Goal: Contribute content: Add original content to the website for others to see

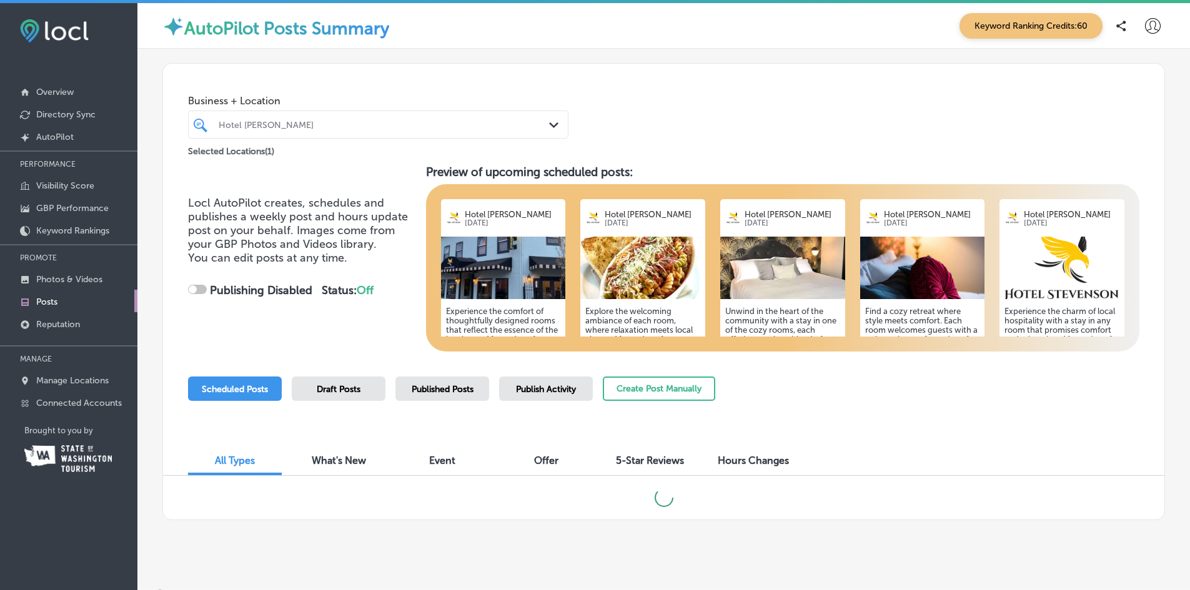
checkbox input "true"
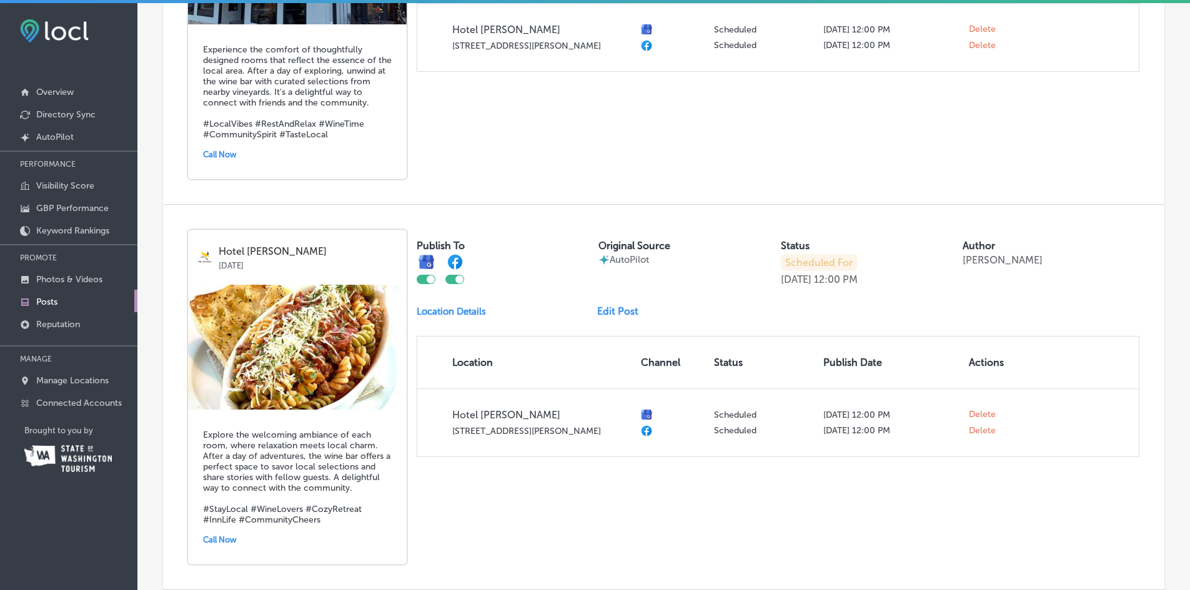
scroll to position [687, 0]
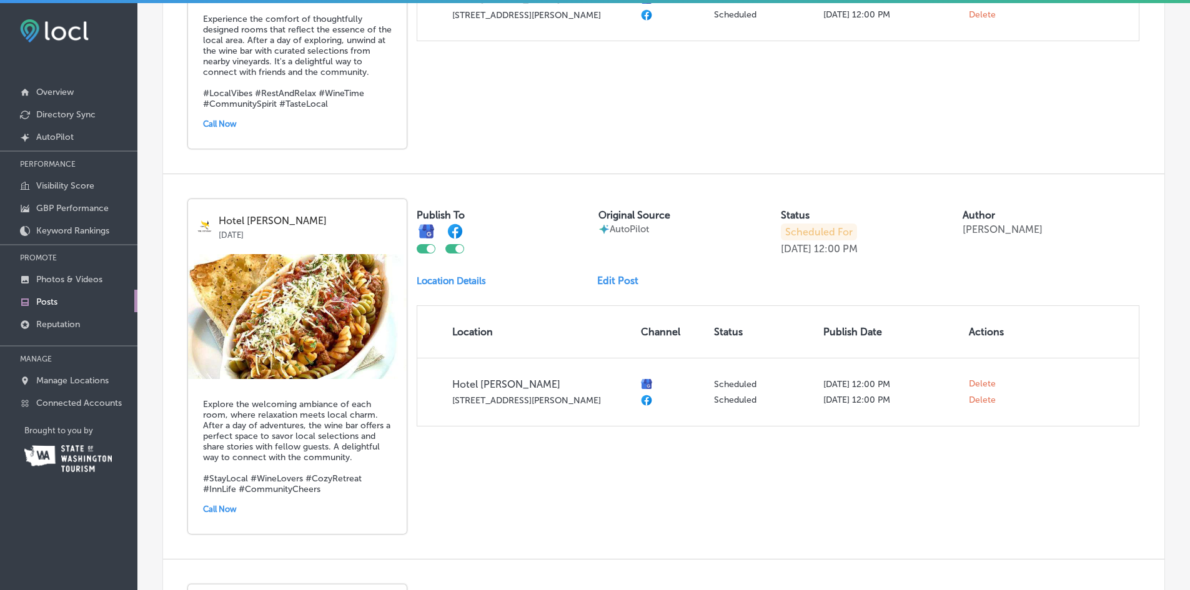
click at [334, 327] on img at bounding box center [297, 316] width 219 height 125
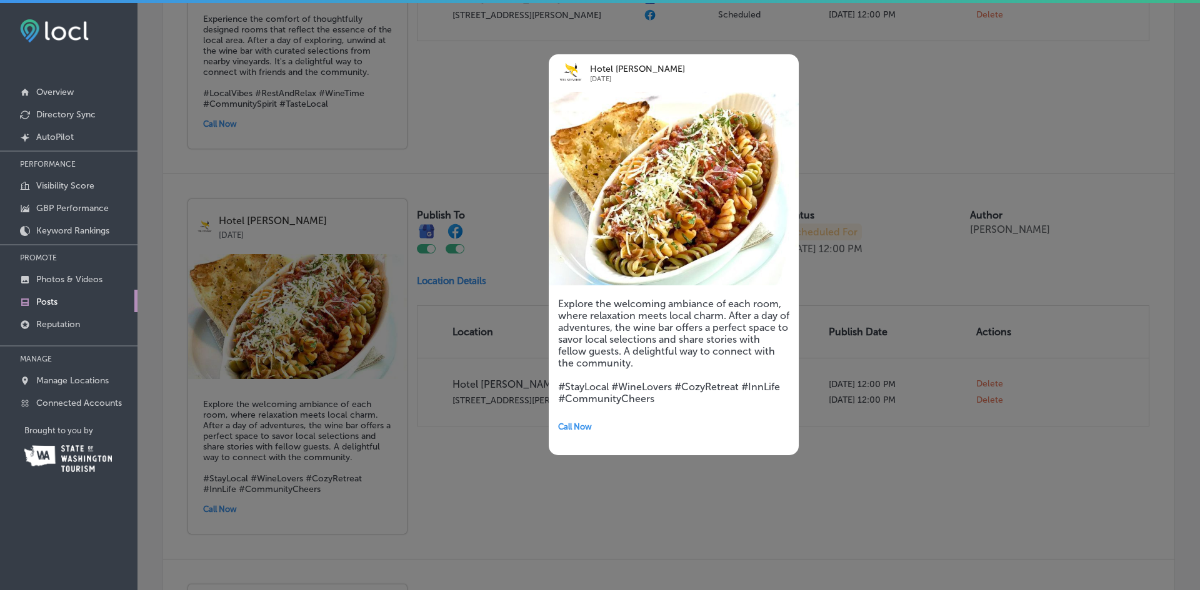
click at [335, 327] on div at bounding box center [600, 295] width 1200 height 590
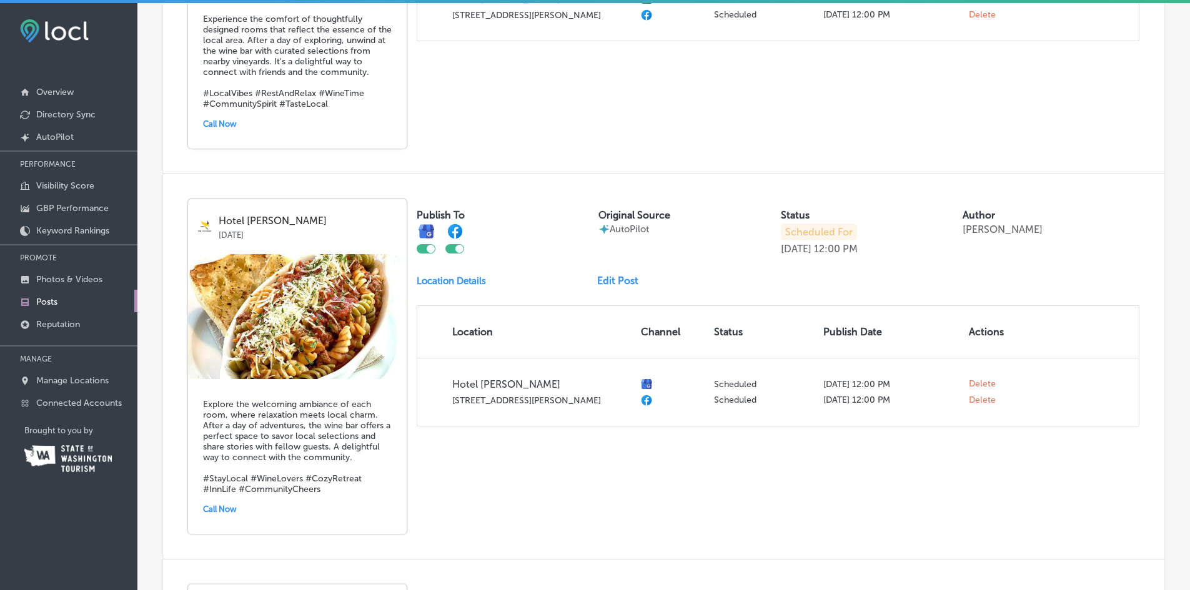
click at [617, 279] on link "Edit Post" at bounding box center [622, 281] width 51 height 12
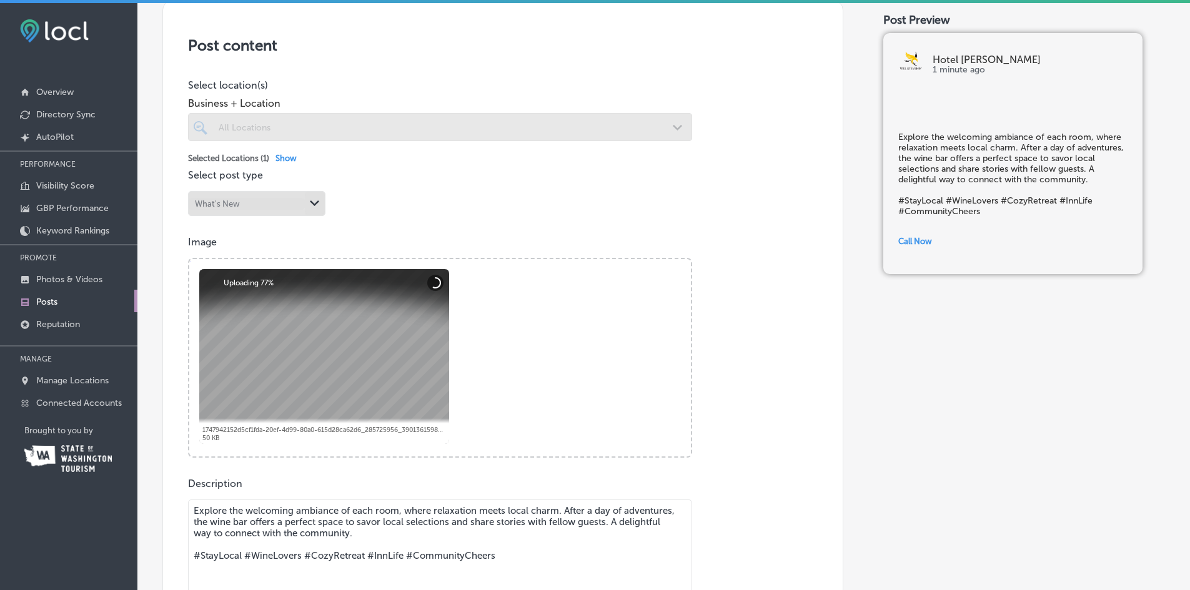
scroll to position [250, 0]
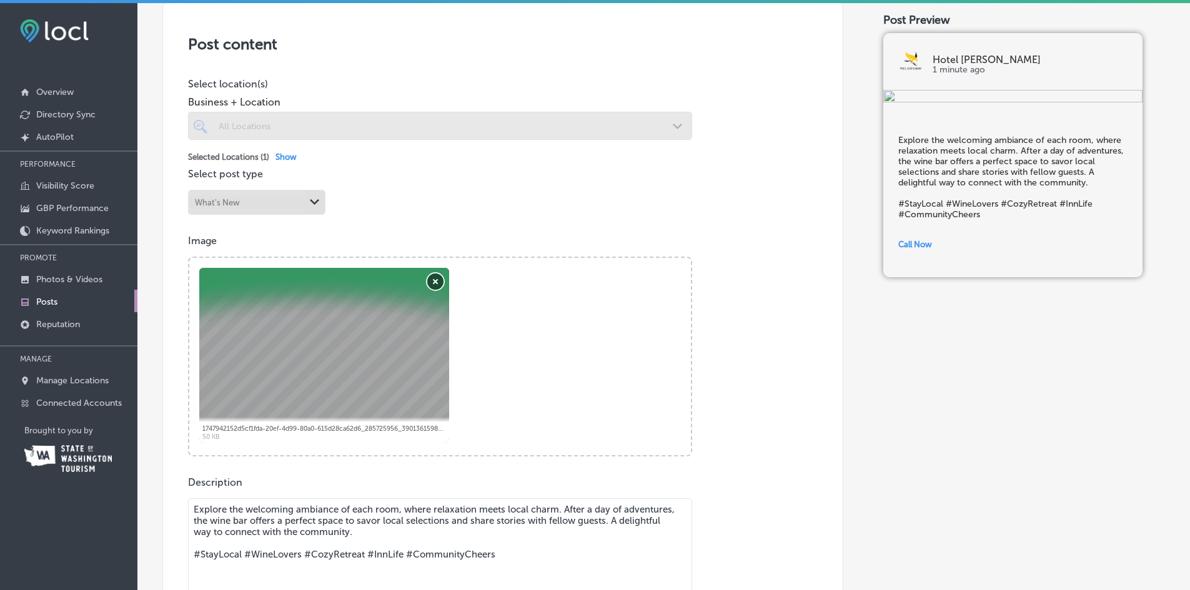
click at [432, 281] on button "Remove" at bounding box center [435, 282] width 16 height 16
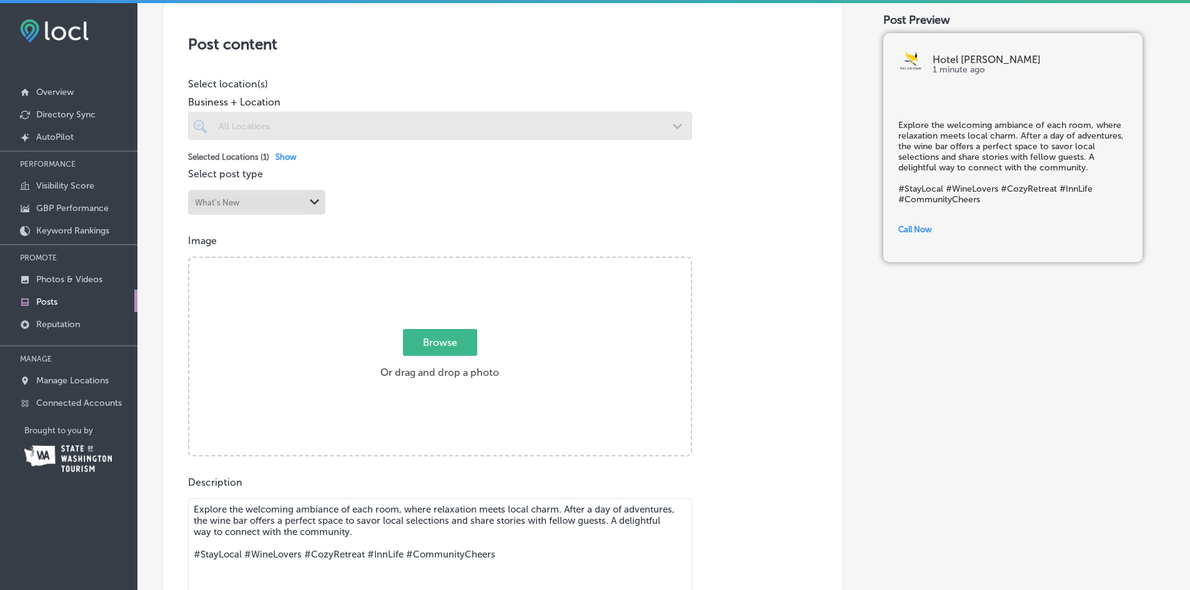
click at [440, 337] on span "Browse" at bounding box center [440, 342] width 74 height 27
click at [440, 262] on input "Browse Or drag and drop a photo" at bounding box center [440, 260] width 502 height 4
type input "C:\fakepath\DSC07489.jpg"
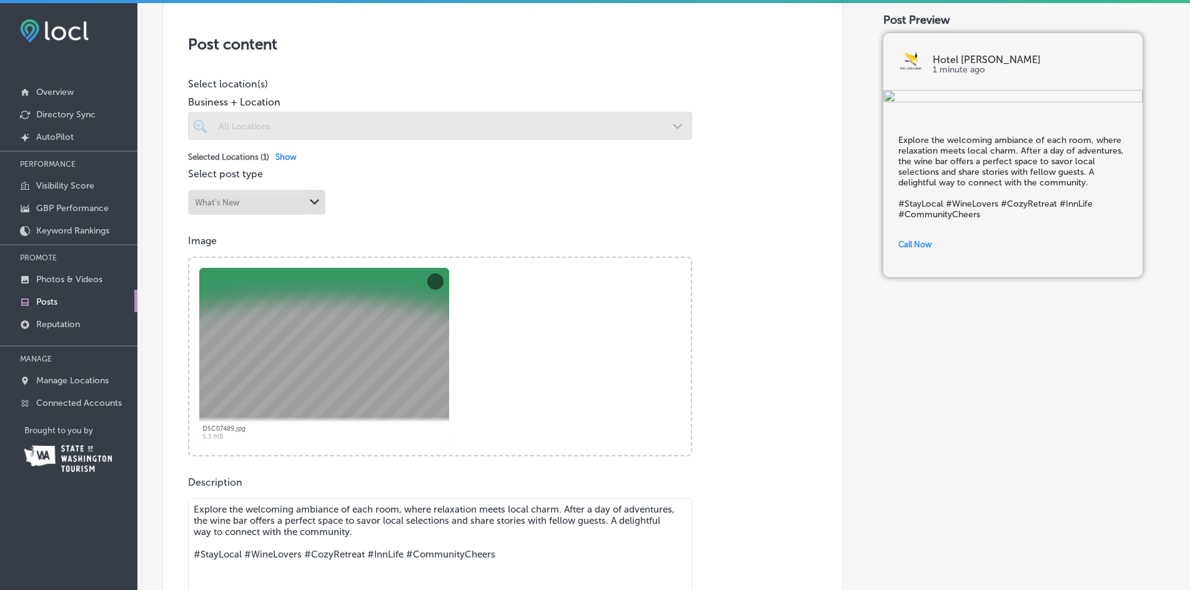
click at [972, 220] on h5 "Explore the welcoming ambiance of each room, where relaxation meets local charm…" at bounding box center [1012, 177] width 229 height 85
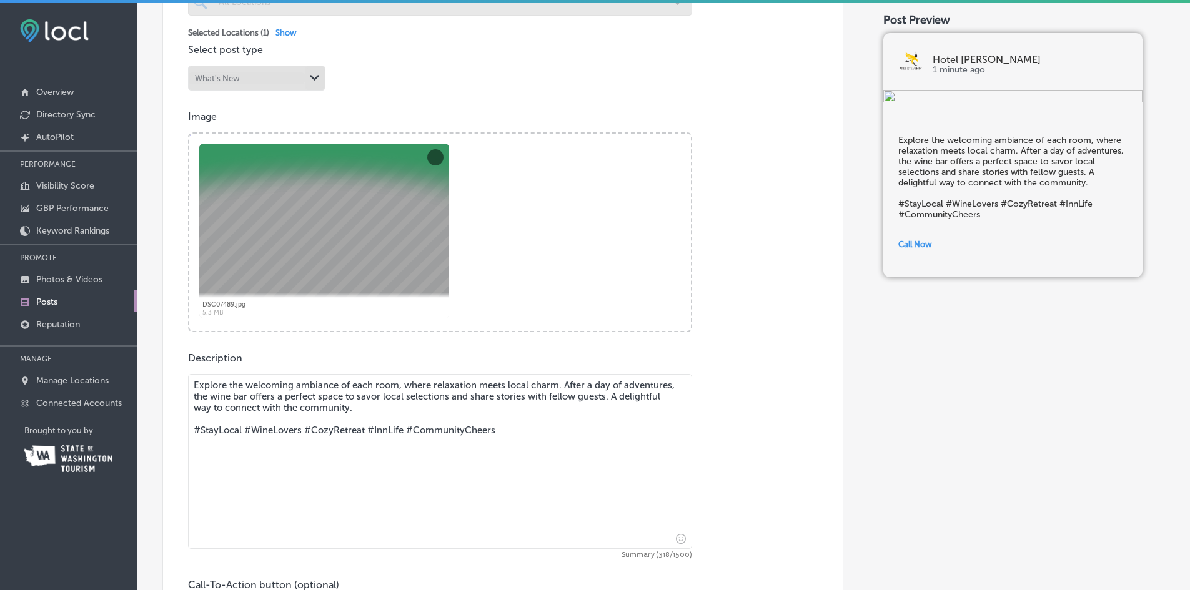
scroll to position [375, 0]
click at [572, 382] on textarea "Explore the welcoming ambiance of each room, where relaxation meets local charm…" at bounding box center [440, 461] width 504 height 175
click at [542, 383] on textarea "Explore the welcoming ambiance of each room, where relaxation meets local charm…" at bounding box center [440, 461] width 504 height 175
click at [454, 385] on textarea "Explore the welcoming ambiance of each room, where relaxation meets local charm…" at bounding box center [440, 461] width 504 height 175
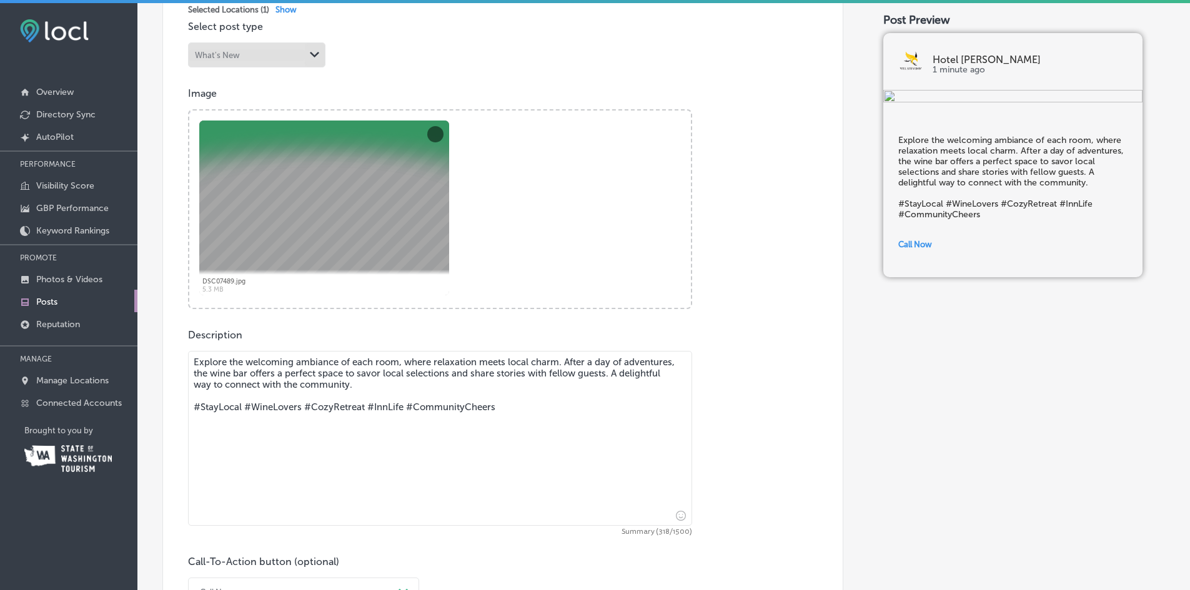
scroll to position [312, 0]
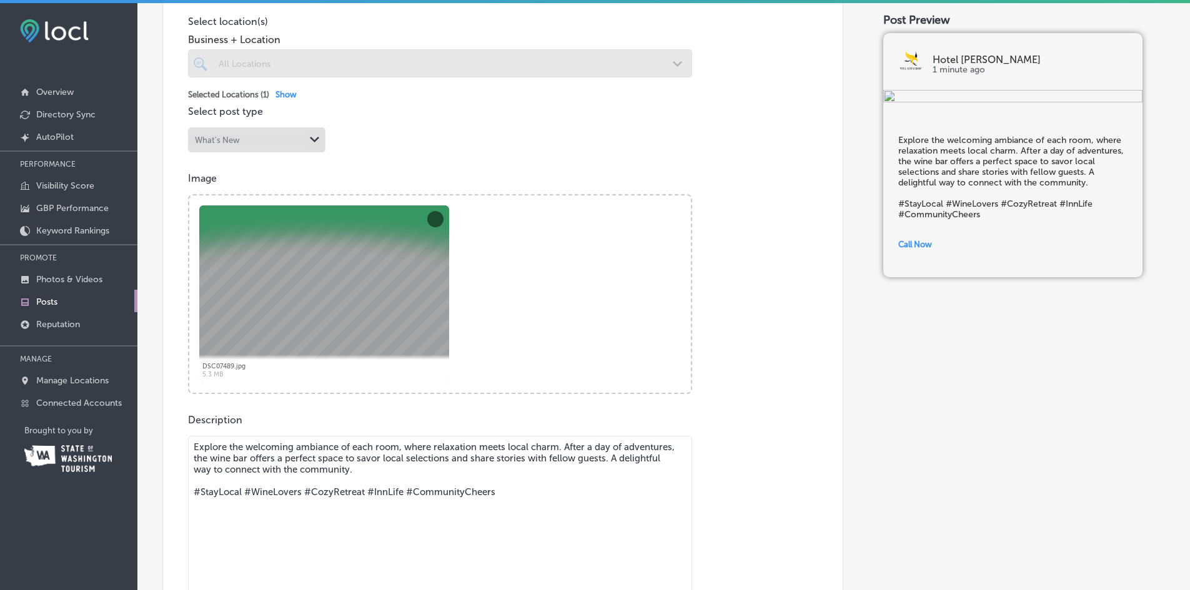
click at [420, 475] on textarea "Explore the welcoming ambiance of each room, where relaxation meets local charm…" at bounding box center [440, 523] width 504 height 175
click at [431, 219] on button "Remove" at bounding box center [435, 219] width 16 height 16
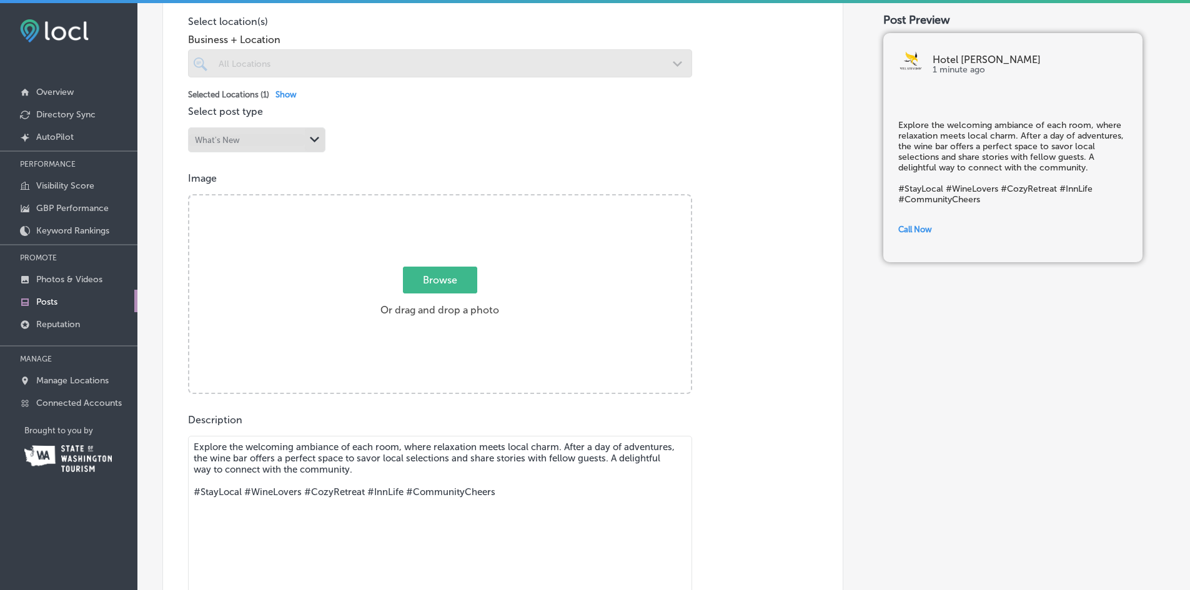
click at [441, 274] on span "Browse" at bounding box center [440, 280] width 74 height 27
click at [441, 199] on input "Browse Or drag and drop a photo" at bounding box center [440, 198] width 502 height 4
type input "C:\fakepath\2023-04-21 14.36.26.jpg"
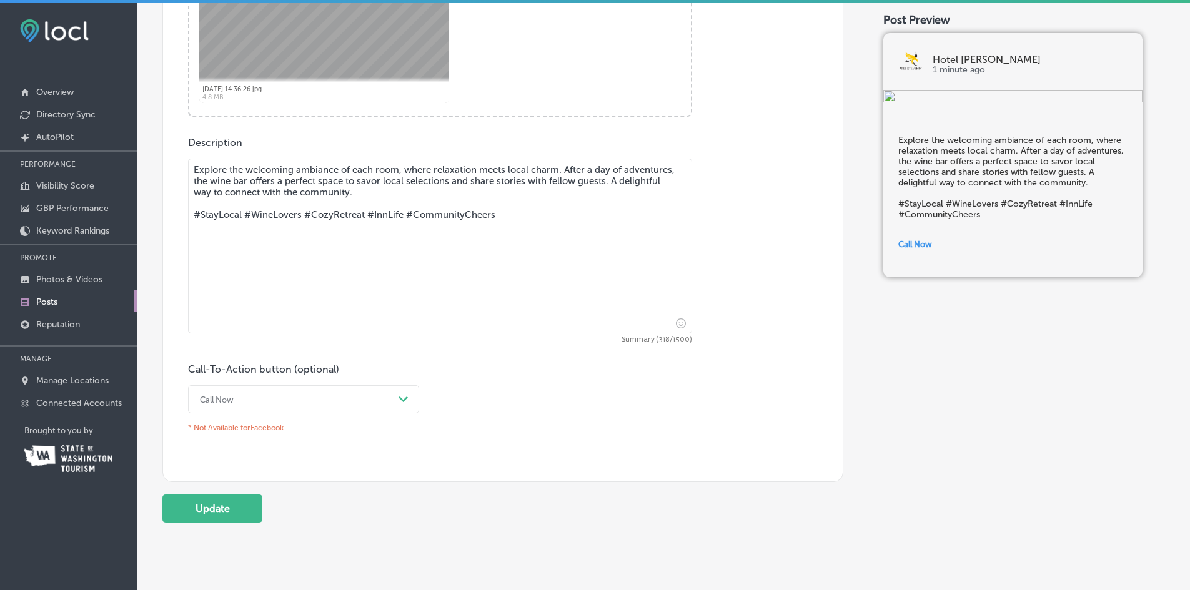
scroll to position [629, 0]
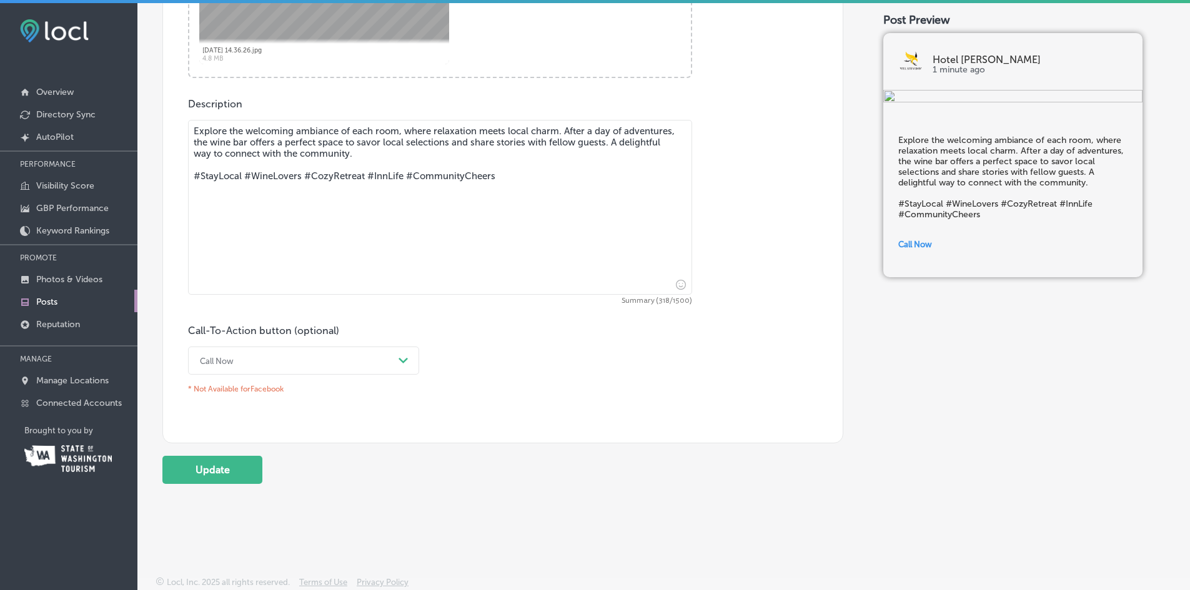
click at [207, 465] on button "Update" at bounding box center [212, 470] width 100 height 28
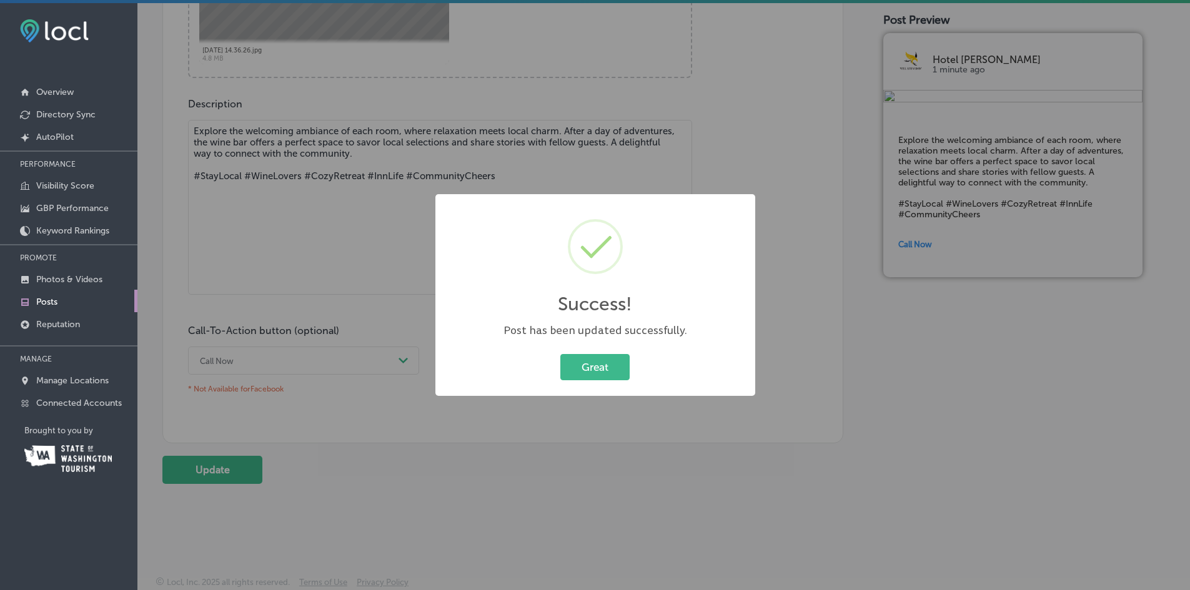
click at [785, 91] on div "Success! × Post has been updated successfully. Great Cancel" at bounding box center [595, 295] width 1190 height 590
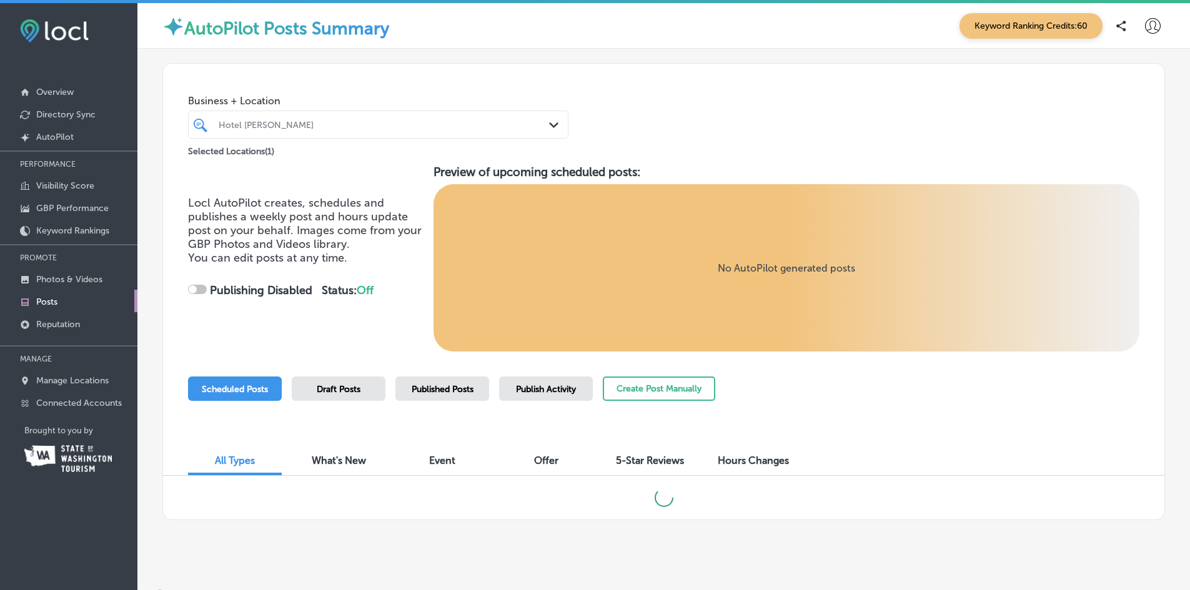
checkbox input "true"
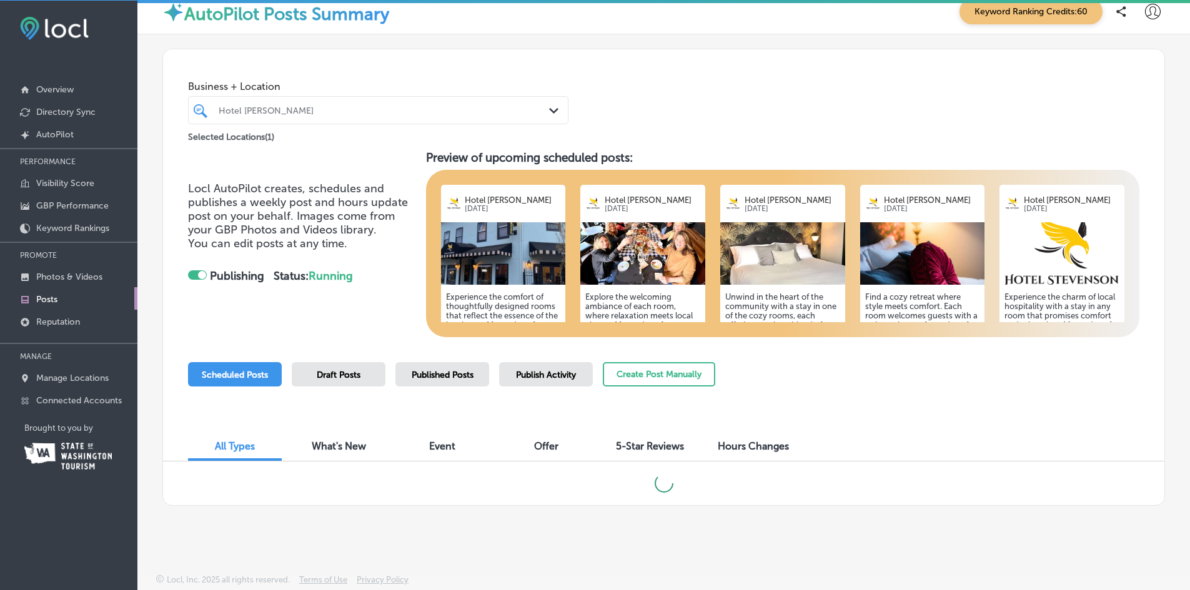
scroll to position [3, 0]
click at [773, 274] on img at bounding box center [782, 253] width 125 height 62
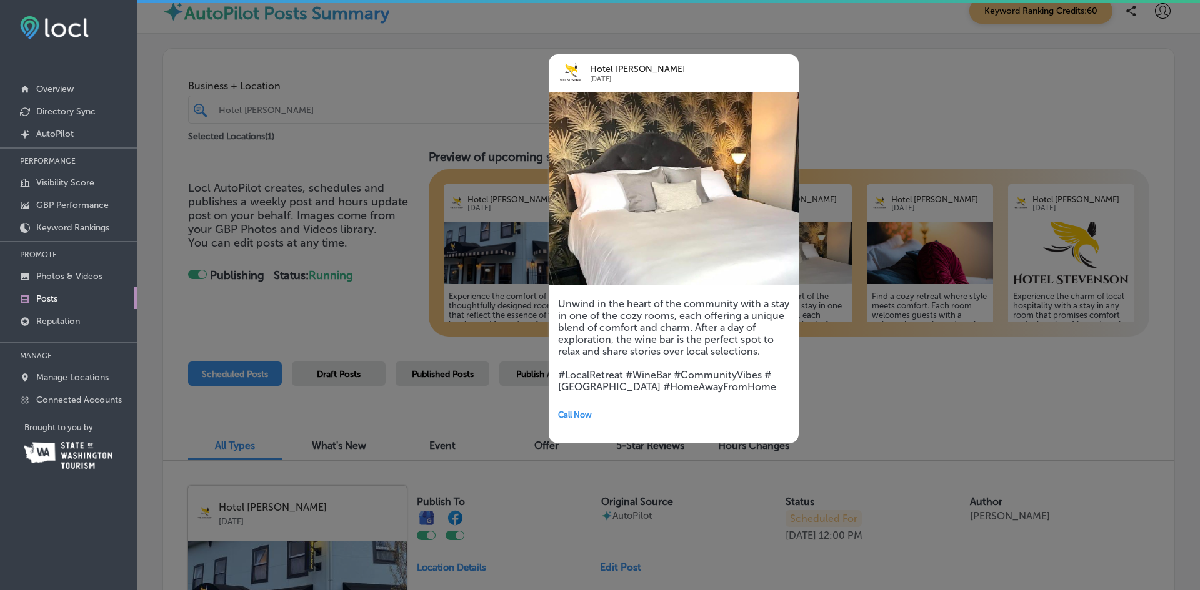
drag, startPoint x: 837, startPoint y: 410, endPoint x: 835, endPoint y: 404, distance: 7.0
click at [836, 407] on div at bounding box center [600, 295] width 1200 height 590
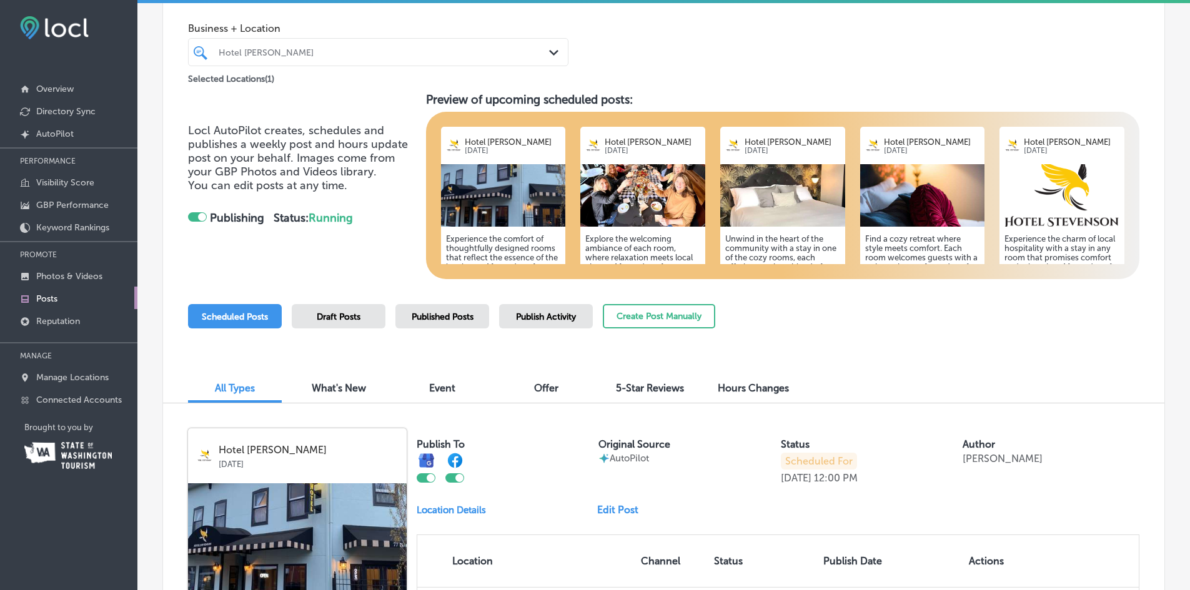
scroll to position [0, 0]
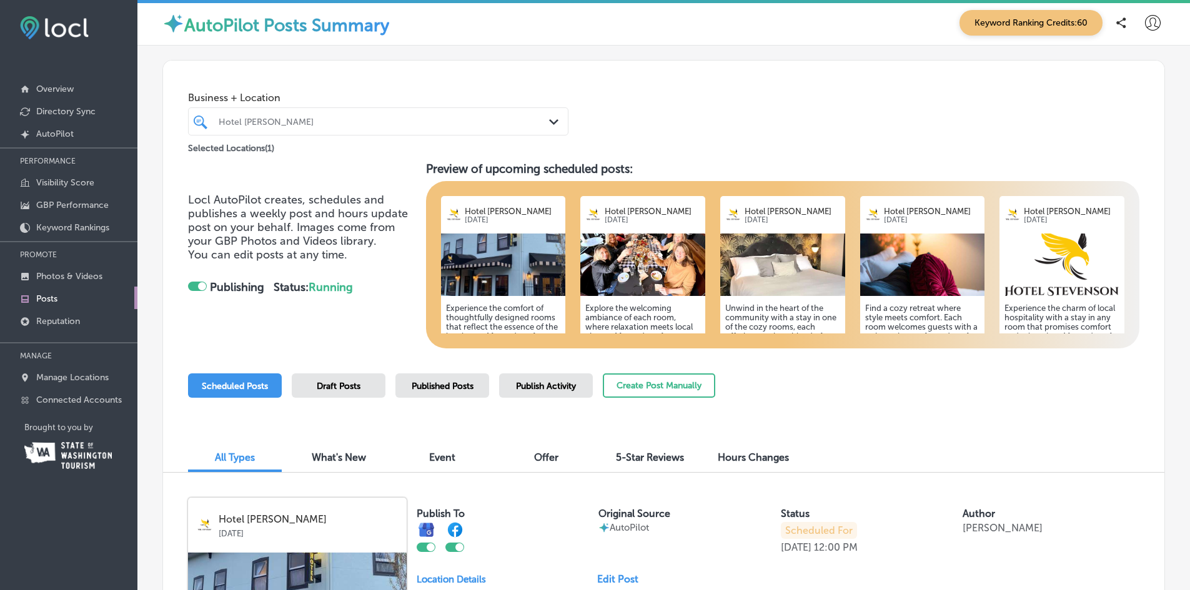
click at [52, 87] on p "Overview" at bounding box center [54, 89] width 37 height 11
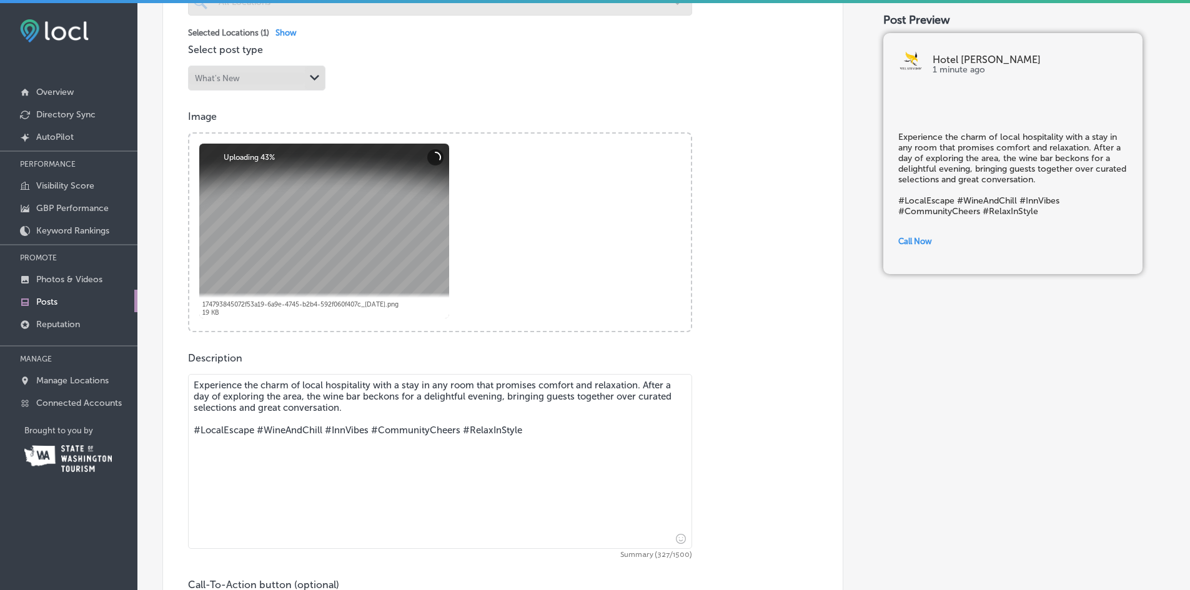
scroll to position [375, 0]
